Goal: Information Seeking & Learning: Find specific fact

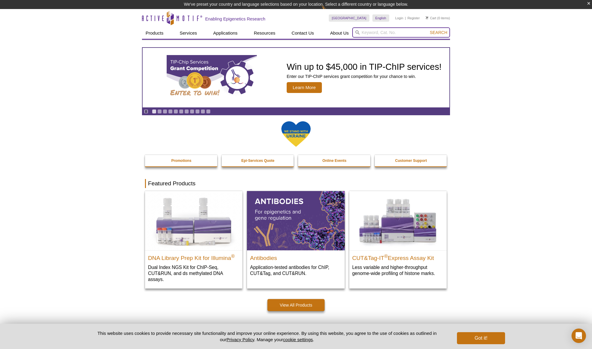
click at [364, 33] on input "search" at bounding box center [402, 32] width 98 height 10
paste input "53150"
type input "53150"
click at [439, 33] on button "Search" at bounding box center [438, 32] width 21 height 5
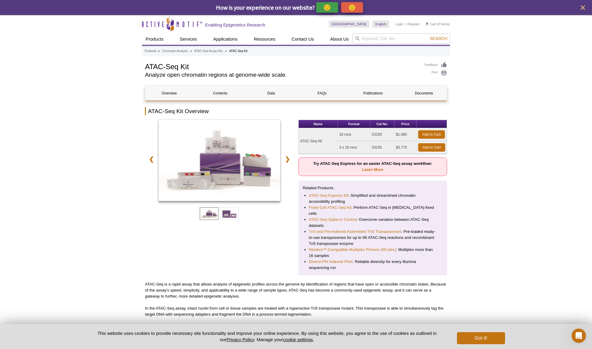
drag, startPoint x: 324, startPoint y: 141, endPoint x: 301, endPoint y: 141, distance: 23.5
click at [301, 141] on td "ATAC-Seq Kit" at bounding box center [318, 141] width 39 height 26
copy td "ATAC-Seq Kit"
click at [375, 133] on td "53150" at bounding box center [383, 134] width 24 height 13
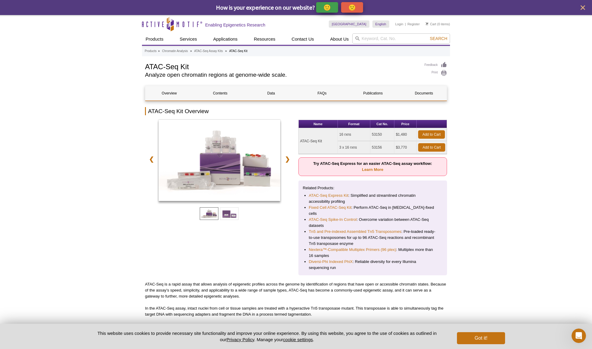
copy td "53150"
